Goal: Register for event/course

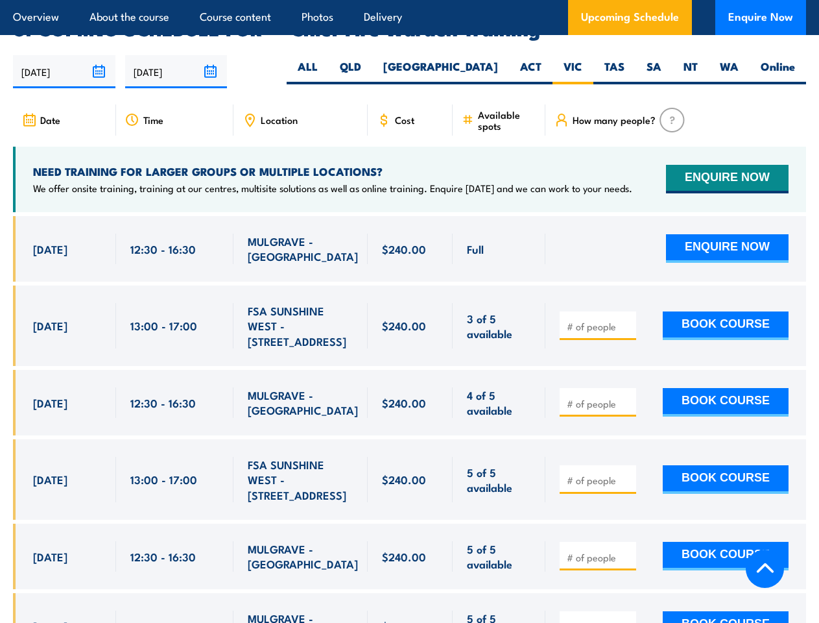
click at [409, 0] on article "Overview About the course Course content Photos Delivery Upcoming Schedule Enqu…" at bounding box center [409, 17] width 793 height 35
click at [64, 55] on input "[DATE]" at bounding box center [64, 71] width 102 height 33
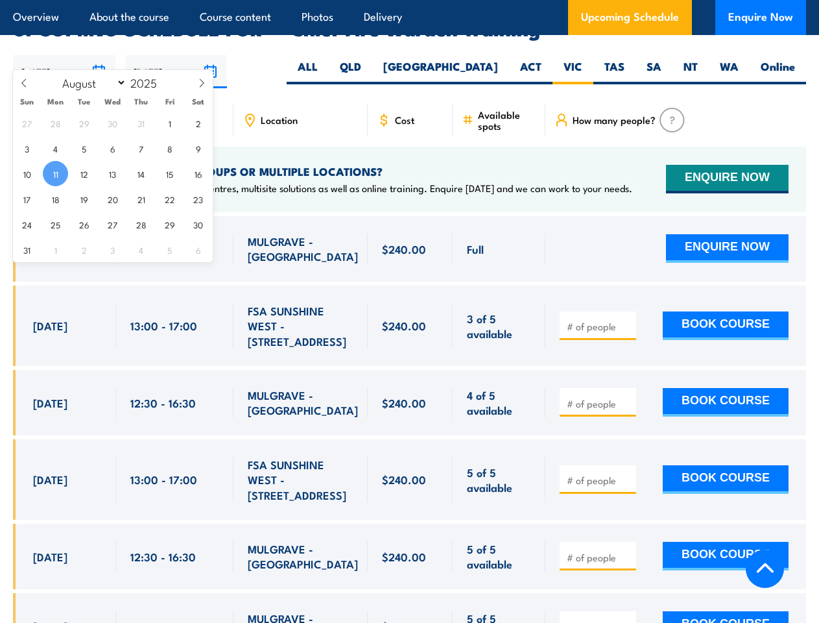
click at [176, 55] on input "[DATE]" at bounding box center [176, 71] width 102 height 33
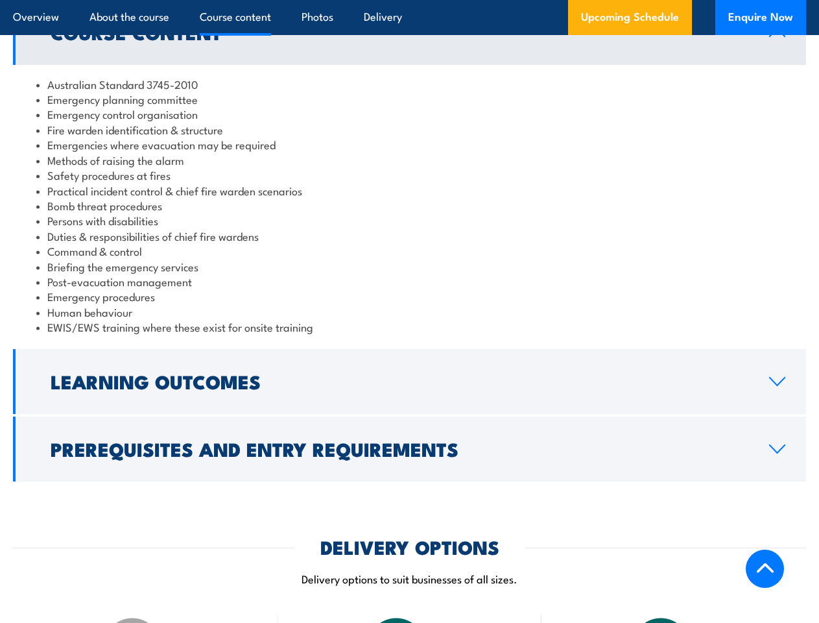
click at [409, 0] on article "Overview About the course Course content Photos Delivery Upcoming Schedule Enqu…" at bounding box center [409, 17] width 793 height 35
click at [409, 381] on h2 "Learning Outcomes" at bounding box center [400, 380] width 698 height 17
